Goal: Transaction & Acquisition: Purchase product/service

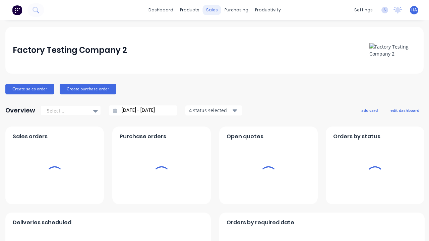
click at [211, 10] on div "sales" at bounding box center [212, 10] width 18 height 10
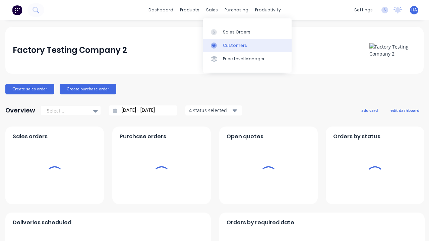
click at [247, 45] on link "Customers" at bounding box center [247, 45] width 89 height 13
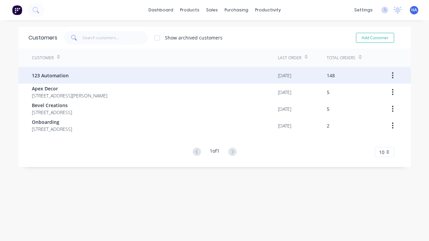
click at [50, 75] on span "123 Automation" at bounding box center [50, 75] width 37 height 7
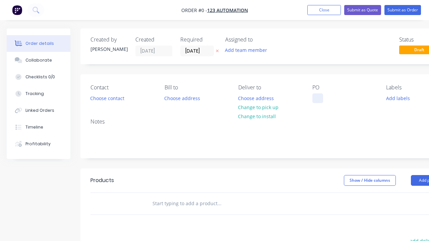
click at [317, 98] on div at bounding box center [317, 98] width 11 height 10
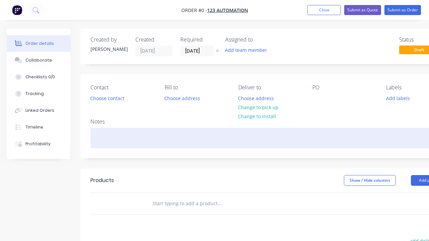
click at [249, 138] on div "Order details Collaborate Checklists 0/0 Tracking Linked Orders Timeline Profit…" at bounding box center [233, 207] width 466 height 358
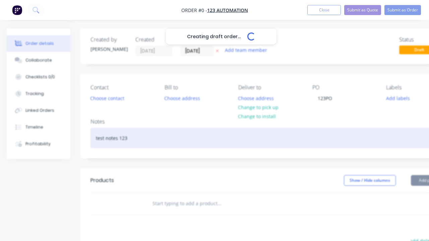
scroll to position [0, 20]
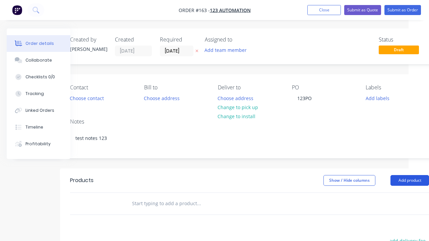
click at [409, 180] on button "Add product" at bounding box center [409, 180] width 39 height 11
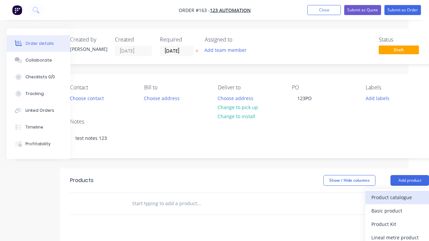
click at [397, 197] on div "Product catalogue" at bounding box center [397, 198] width 52 height 10
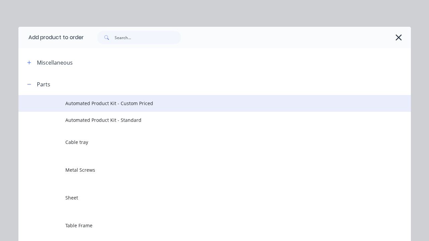
click at [203, 103] on span "Automated Product Kit - Custom Priced" at bounding box center [203, 103] width 276 height 7
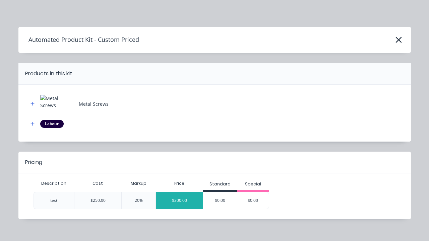
click at [179, 200] on div "$300.00" at bounding box center [179, 200] width 47 height 17
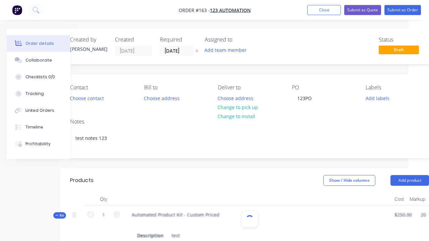
scroll to position [93, 0]
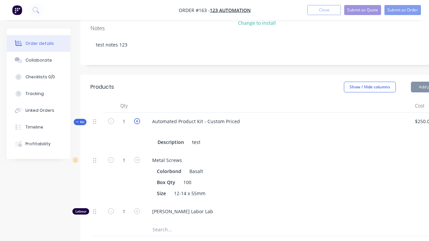
click at [137, 121] on icon "button" at bounding box center [137, 121] width 6 height 6
type input "2"
type input "$600.00"
type input "2"
